Goal: Check status: Check status

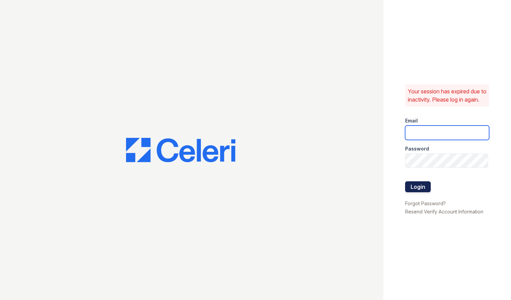
type input "[EMAIL_ADDRESS][DOMAIN_NAME]"
click at [428, 191] on button "Login" at bounding box center [418, 186] width 26 height 11
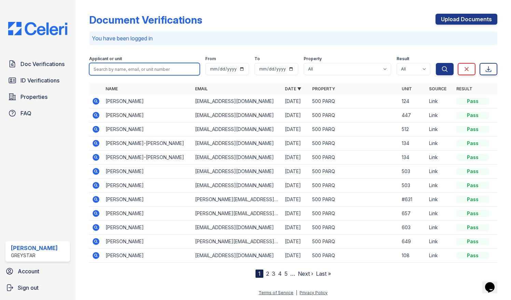
click at [136, 67] on input "search" at bounding box center [144, 69] width 111 height 12
type input "DHONE"
click at [436, 63] on button "Search" at bounding box center [445, 69] width 18 height 12
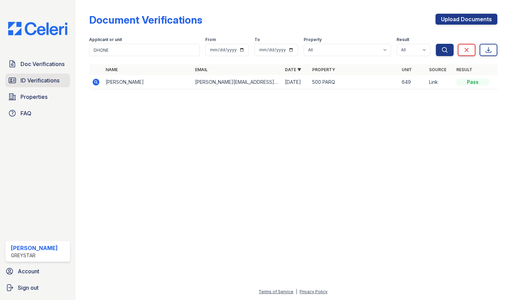
click at [45, 77] on span "ID Verifications" at bounding box center [39, 80] width 39 height 8
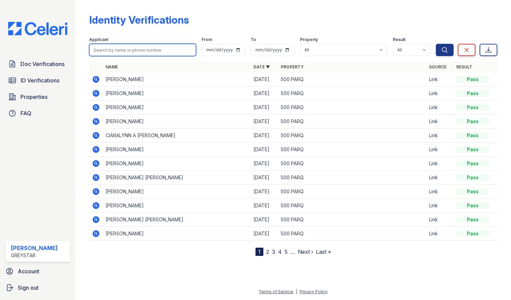
click at [109, 45] on input "search" at bounding box center [142, 50] width 107 height 12
type input "DHONE"
click at [436, 44] on button "Search" at bounding box center [445, 50] width 18 height 12
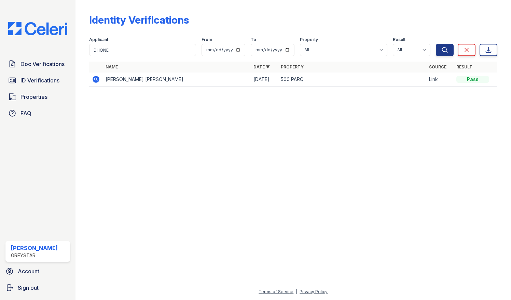
click at [96, 79] on icon at bounding box center [96, 79] width 8 height 8
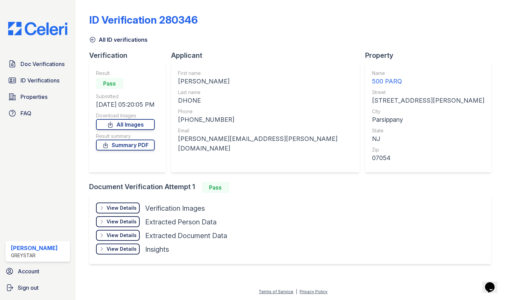
click at [126, 205] on div "View Details" at bounding box center [122, 207] width 30 height 7
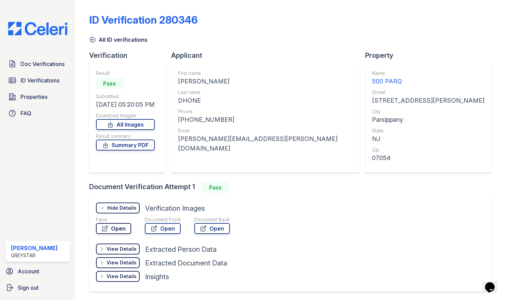
click at [117, 224] on link "Open" at bounding box center [113, 228] width 35 height 11
